Goal: Task Accomplishment & Management: Manage account settings

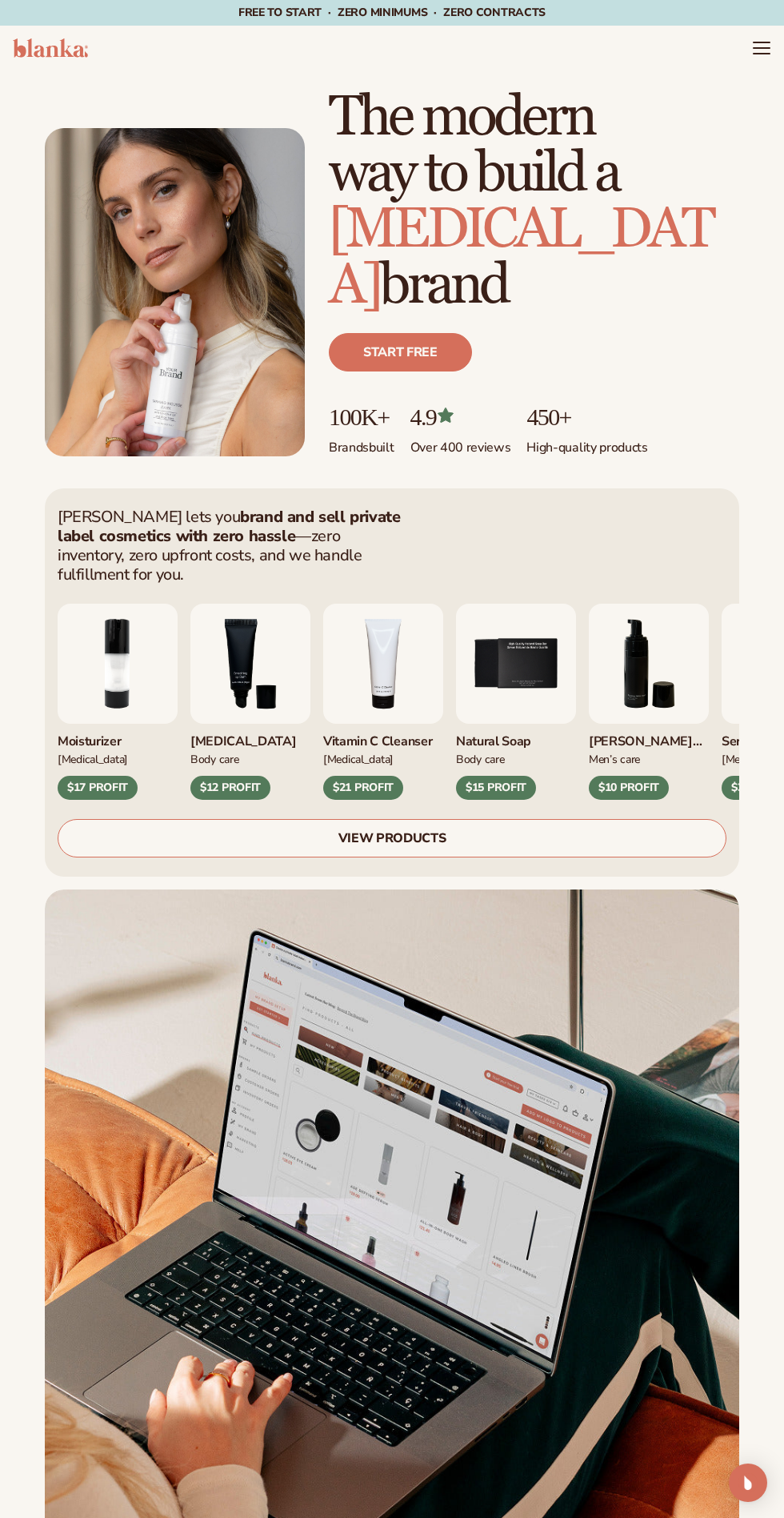
scroll to position [9, 0]
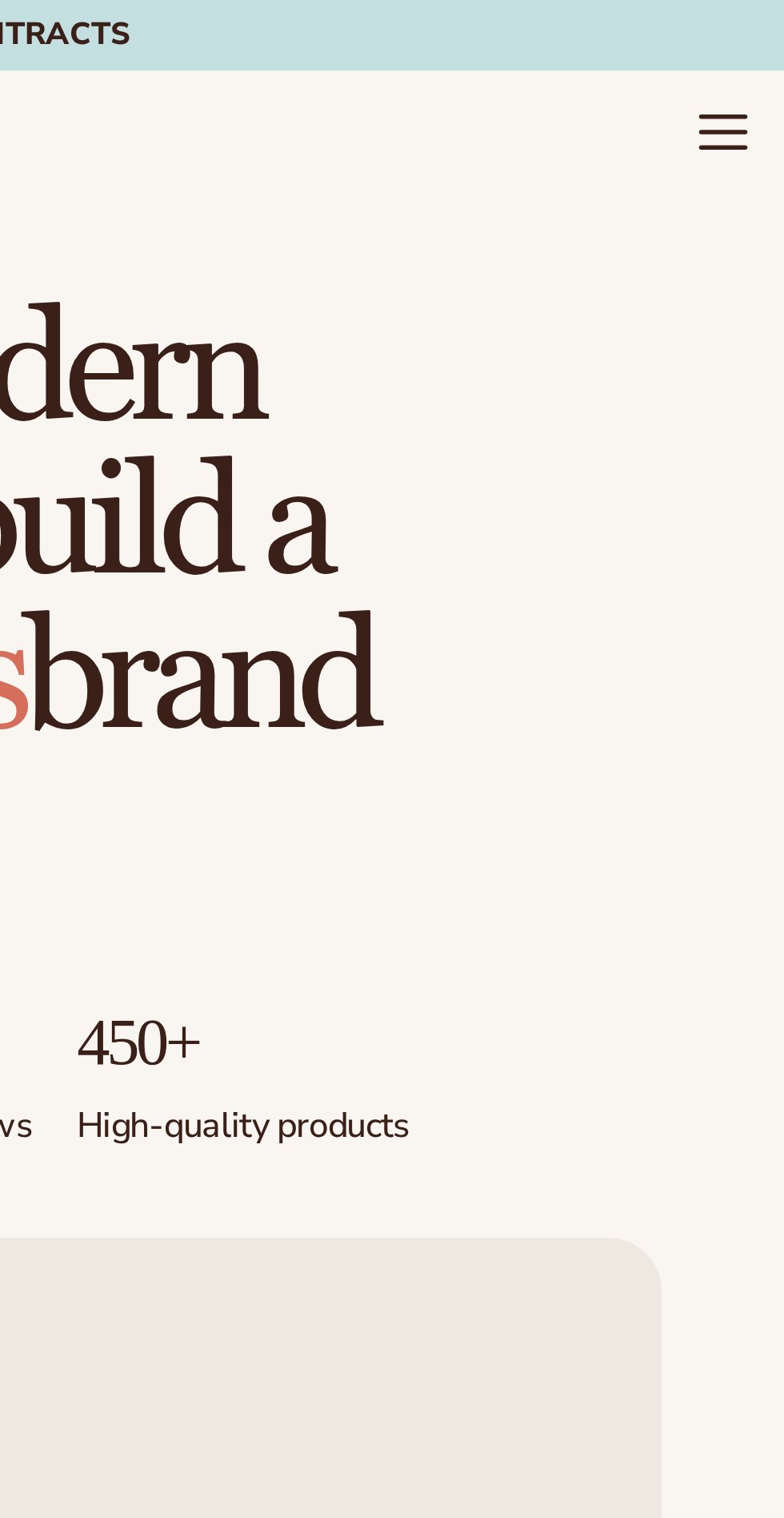
click at [759, 43] on icon "Menu" at bounding box center [761, 43] width 16 height 0
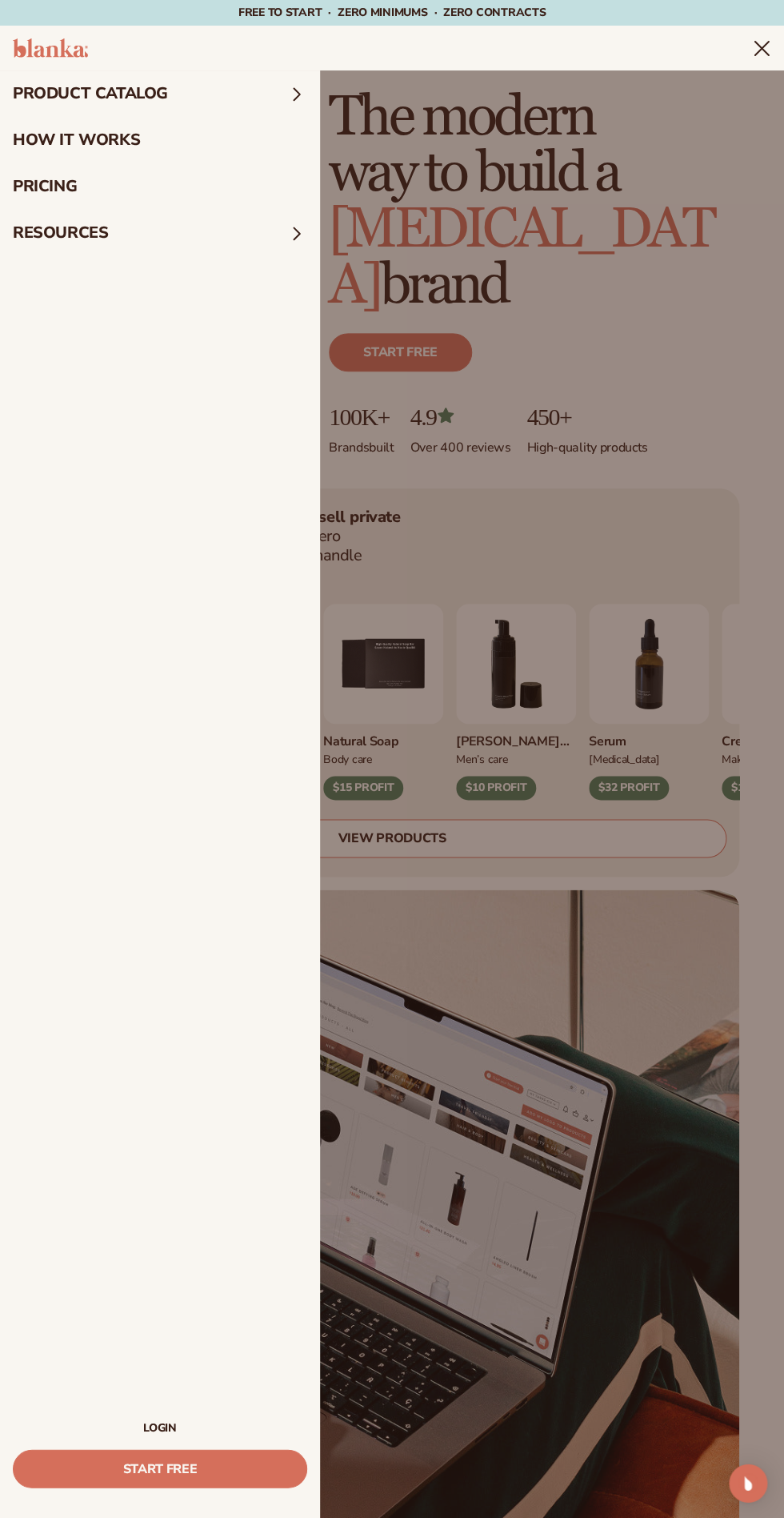
click at [160, 1428] on link "LOGIN" at bounding box center [160, 1428] width 295 height 11
